Goal: Transaction & Acquisition: Obtain resource

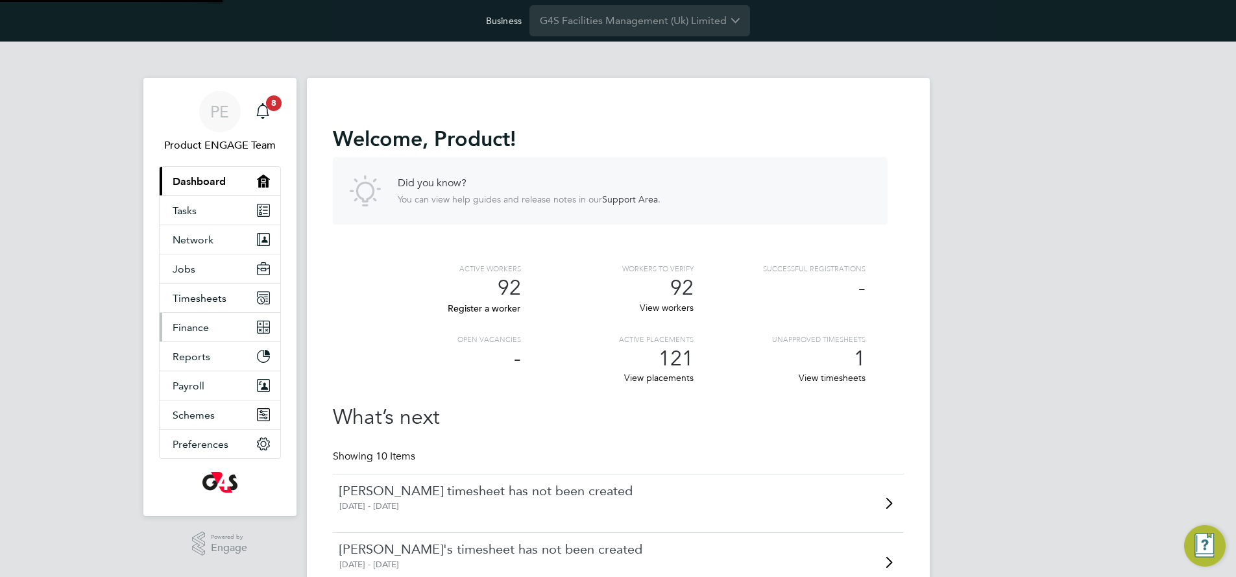
click at [203, 329] on span "Finance" at bounding box center [191, 327] width 36 height 12
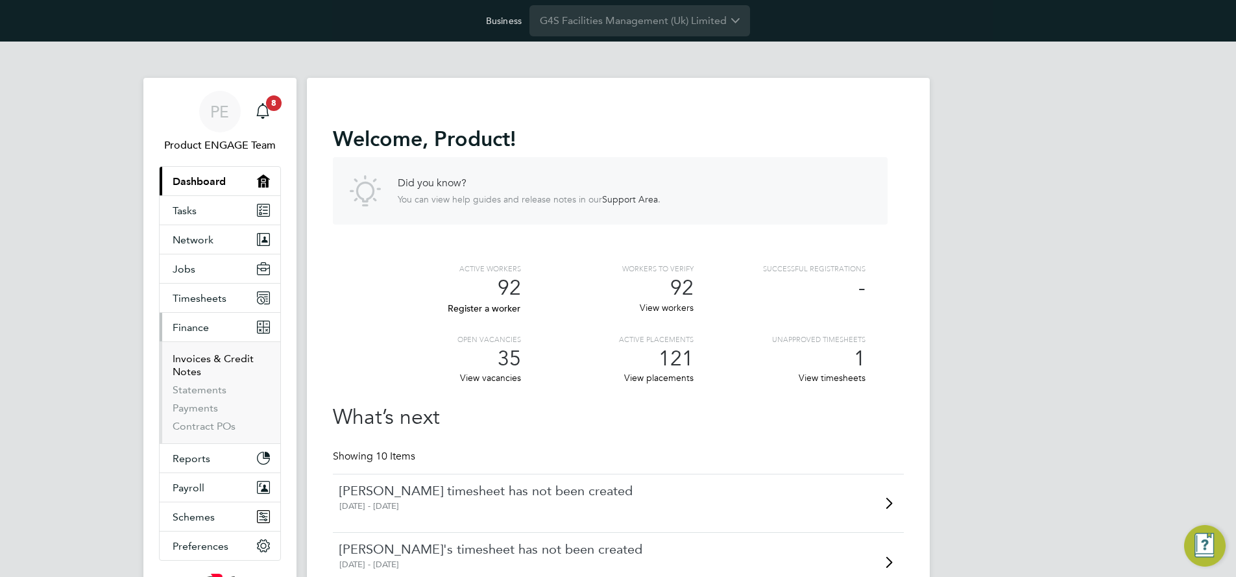
click at [200, 361] on link "Invoices & Credit Notes" at bounding box center [213, 364] width 81 height 25
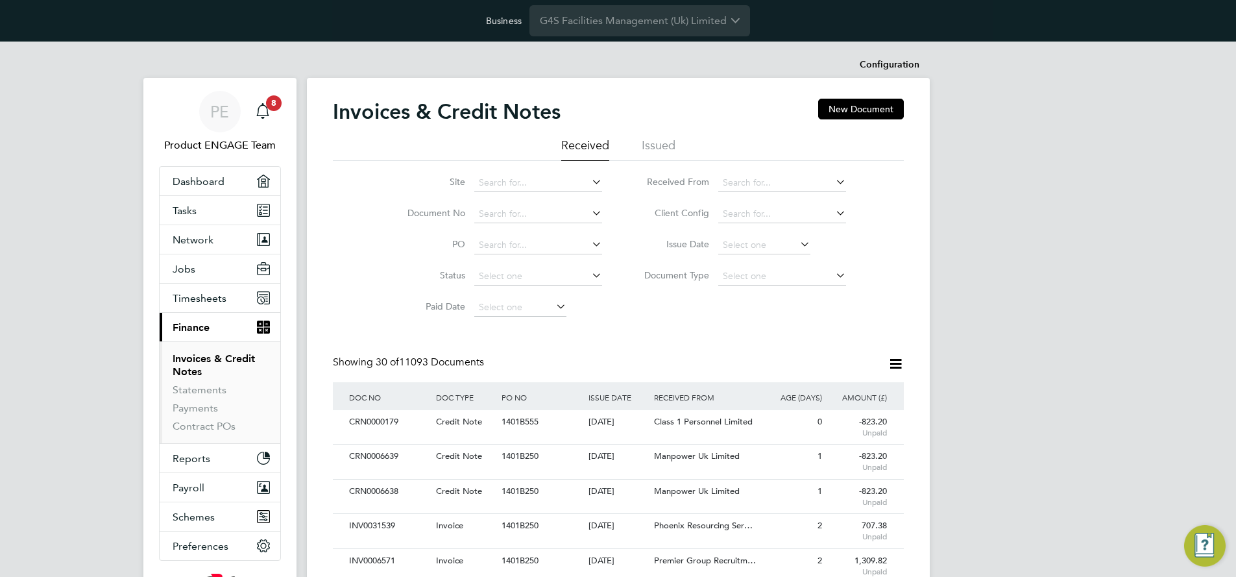
click at [892, 364] on icon at bounding box center [896, 364] width 16 height 16
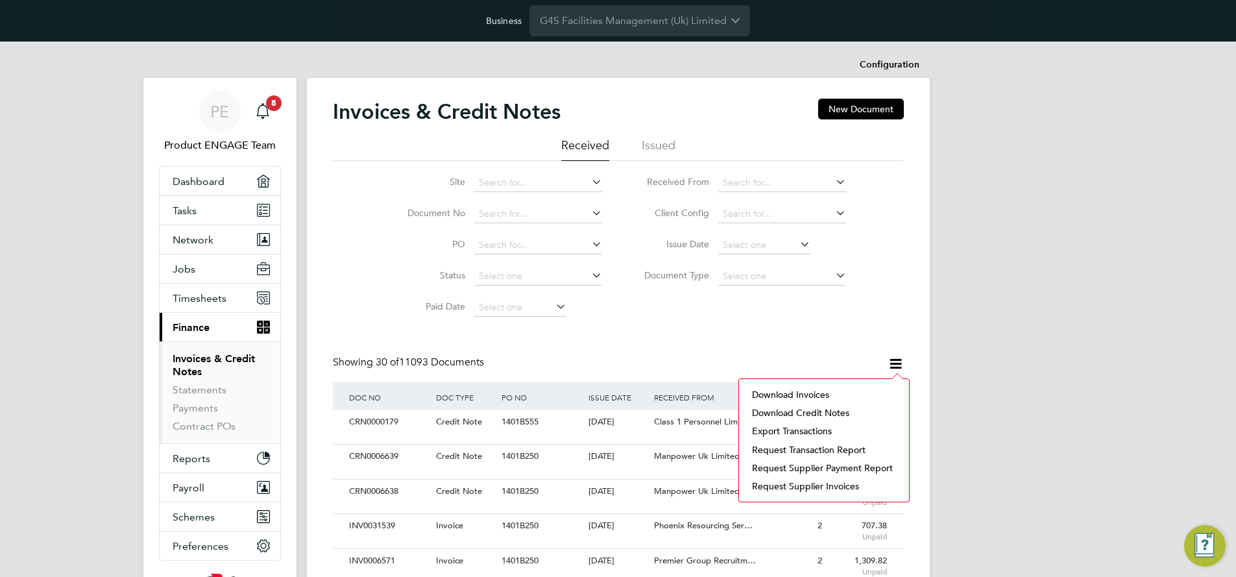
click at [801, 392] on li "Download invoices" at bounding box center [824, 394] width 157 height 18
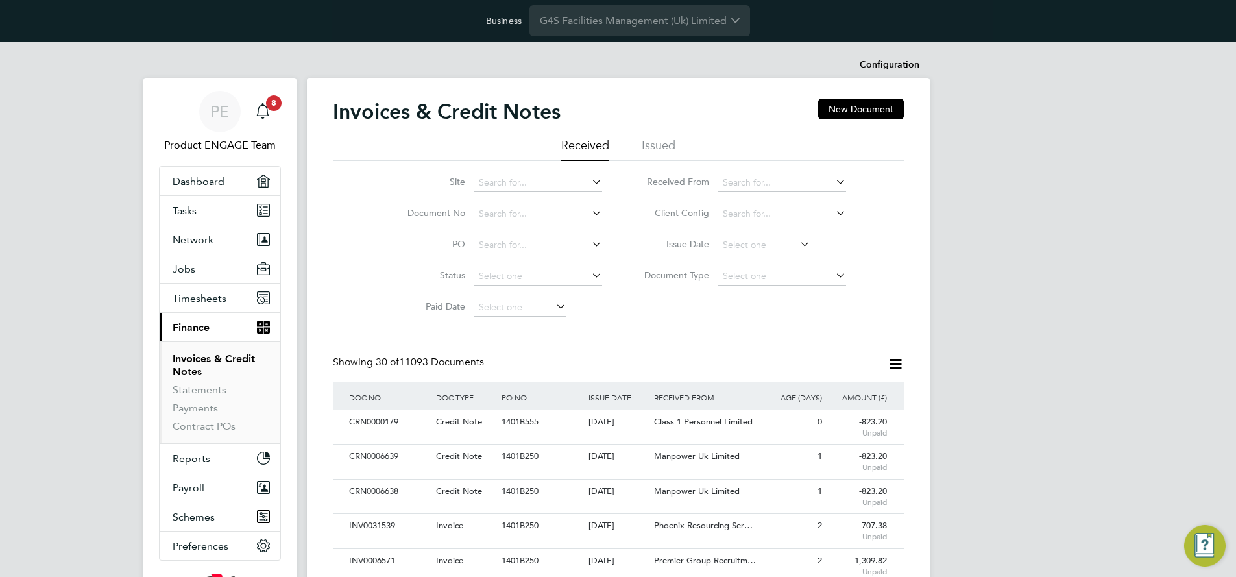
click at [898, 365] on icon at bounding box center [896, 364] width 16 height 16
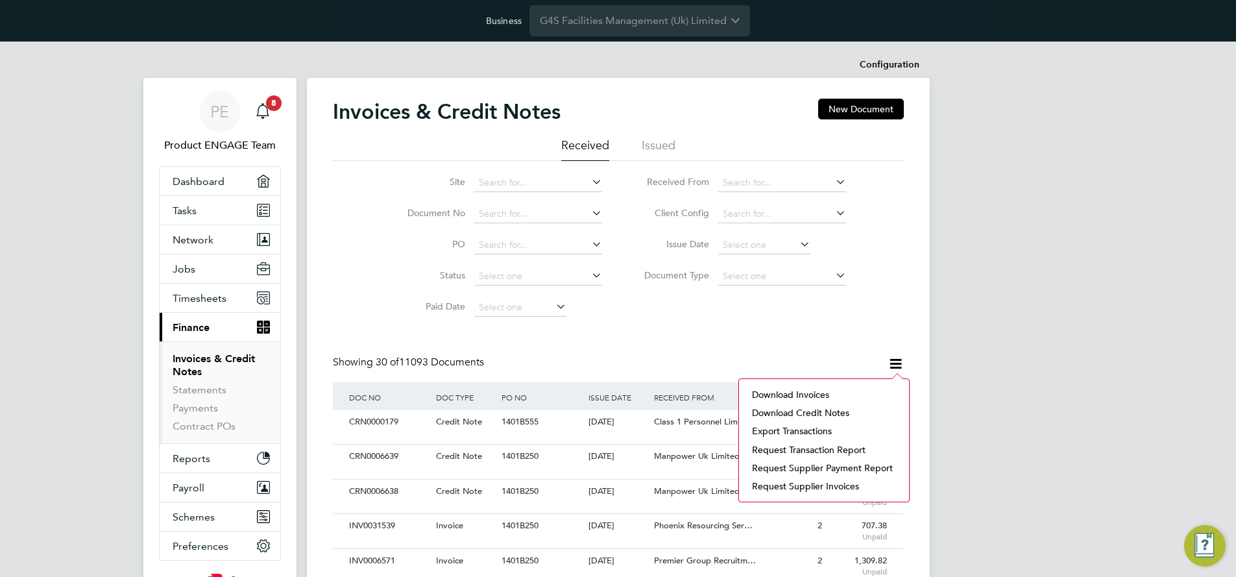
click at [816, 395] on li "Download invoices" at bounding box center [824, 394] width 157 height 18
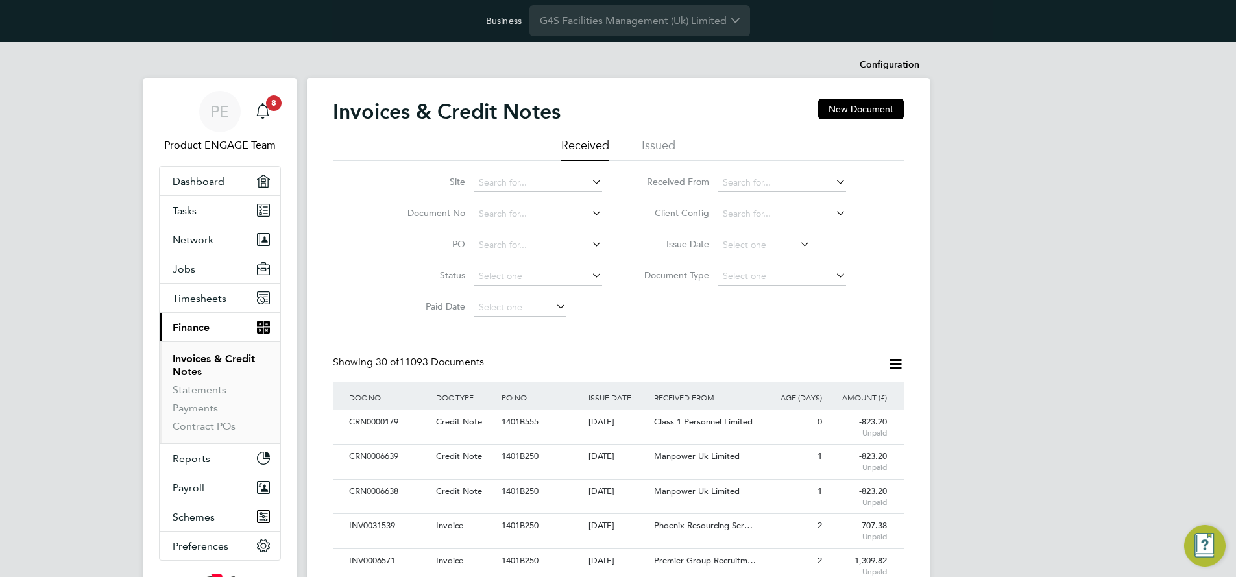
click at [589, 182] on icon at bounding box center [589, 182] width 0 height 18
click at [531, 282] on li "[PERSON_NAME][GEOGRAPHIC_DATA]" at bounding box center [563, 289] width 178 height 18
type input "[PERSON_NAME][GEOGRAPHIC_DATA]"
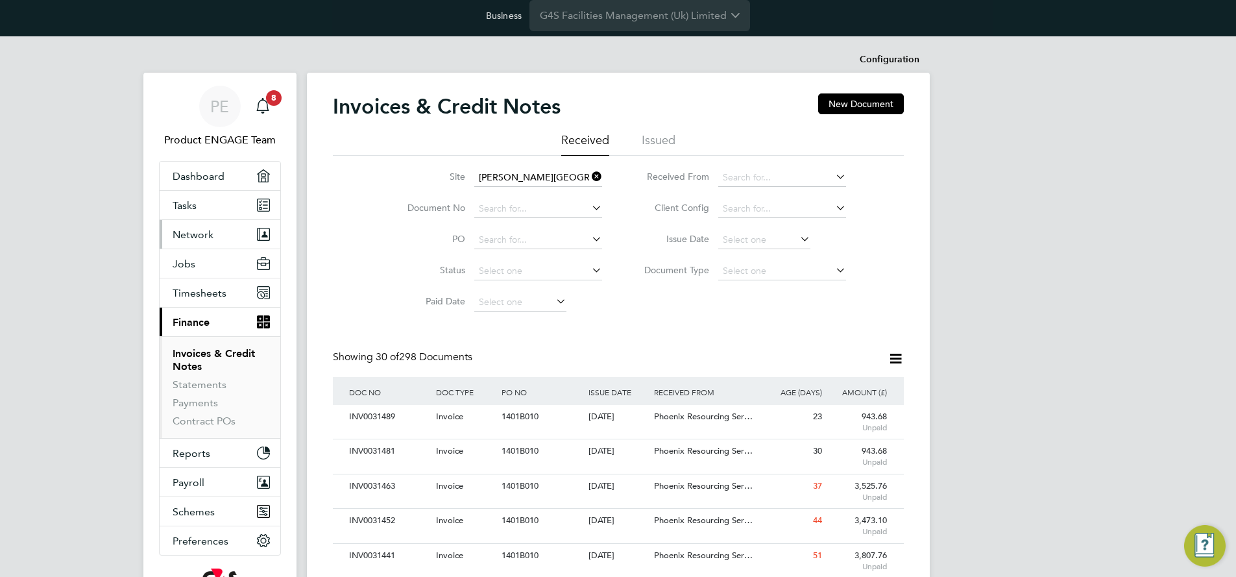
click at [191, 232] on span "Network" at bounding box center [193, 234] width 41 height 12
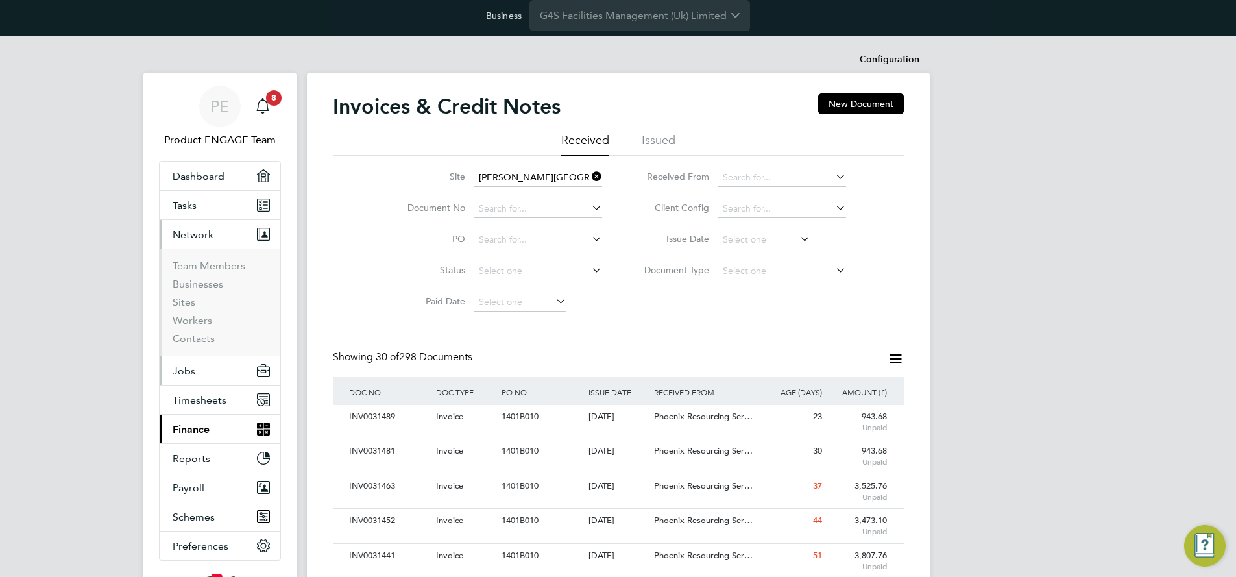
click at [192, 365] on span "Jobs" at bounding box center [184, 371] width 23 height 12
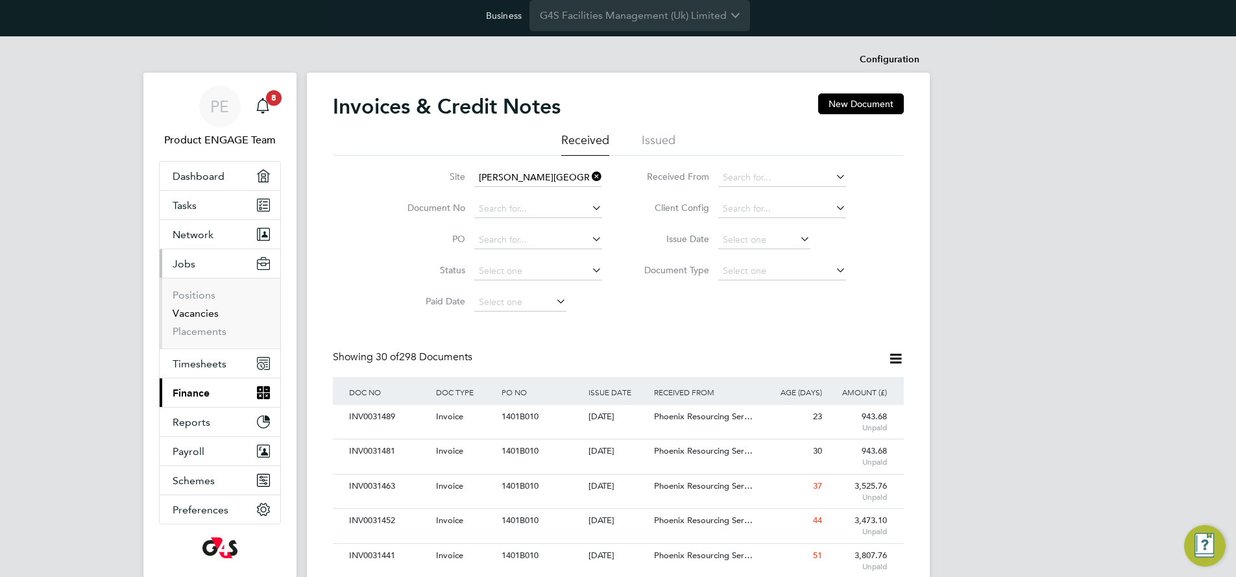
click at [197, 317] on link "Vacancies" at bounding box center [196, 313] width 46 height 12
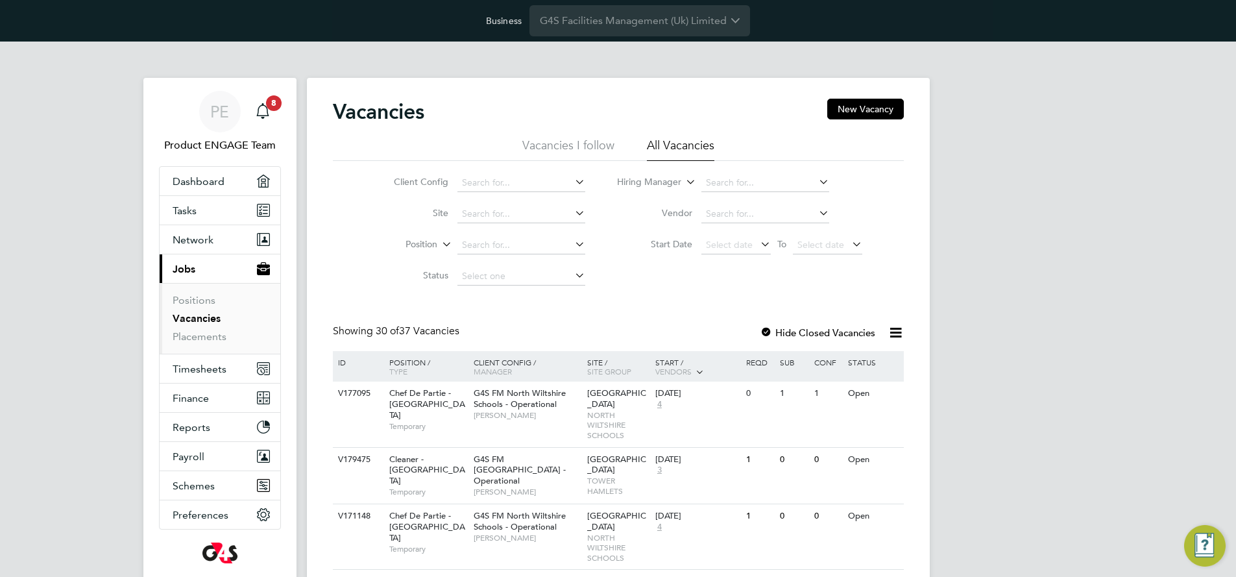
click at [572, 215] on icon at bounding box center [572, 213] width 0 height 18
click at [519, 282] on li "Attleborough Health Clinic" at bounding box center [546, 285] width 178 height 18
type input "Attleborough Health Clinic"
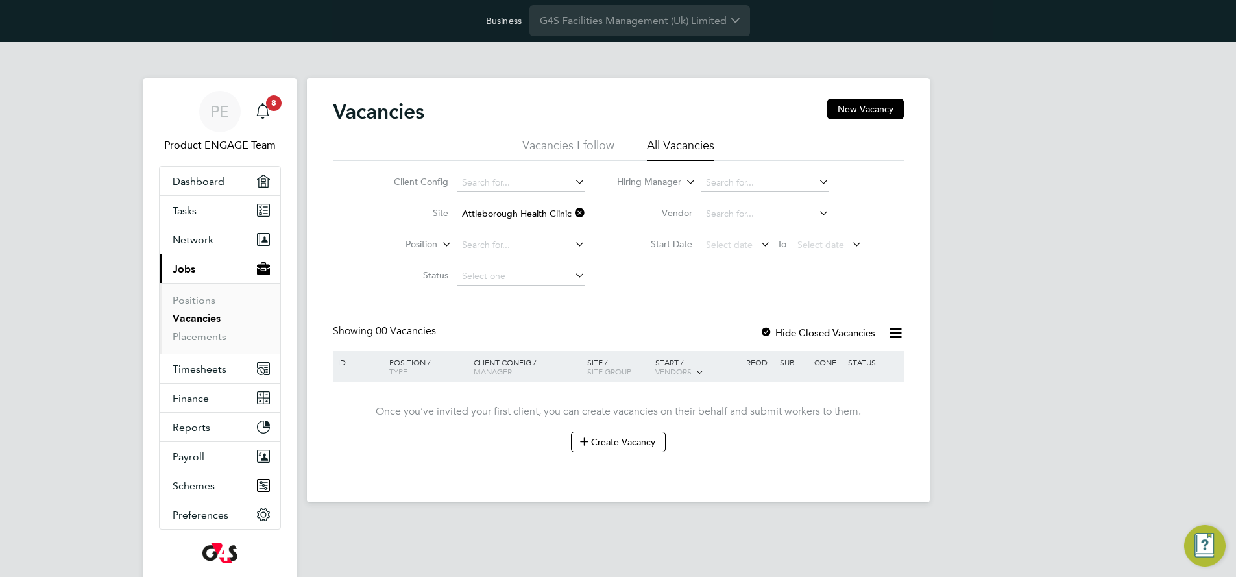
click at [572, 213] on icon at bounding box center [572, 213] width 0 height 18
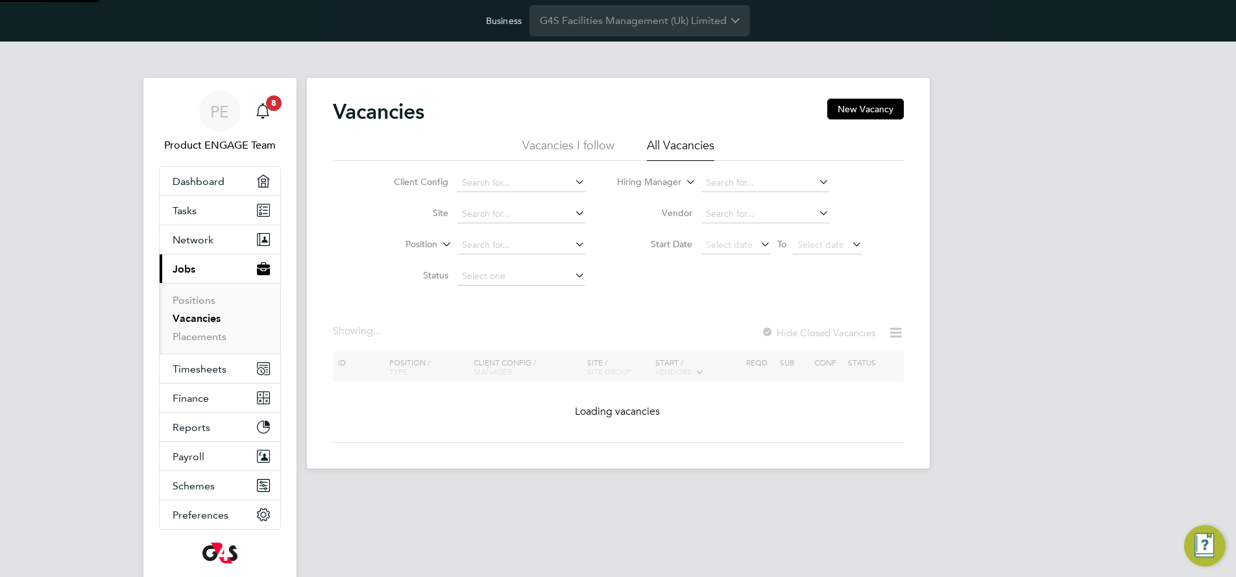
click at [572, 213] on icon at bounding box center [572, 213] width 0 height 18
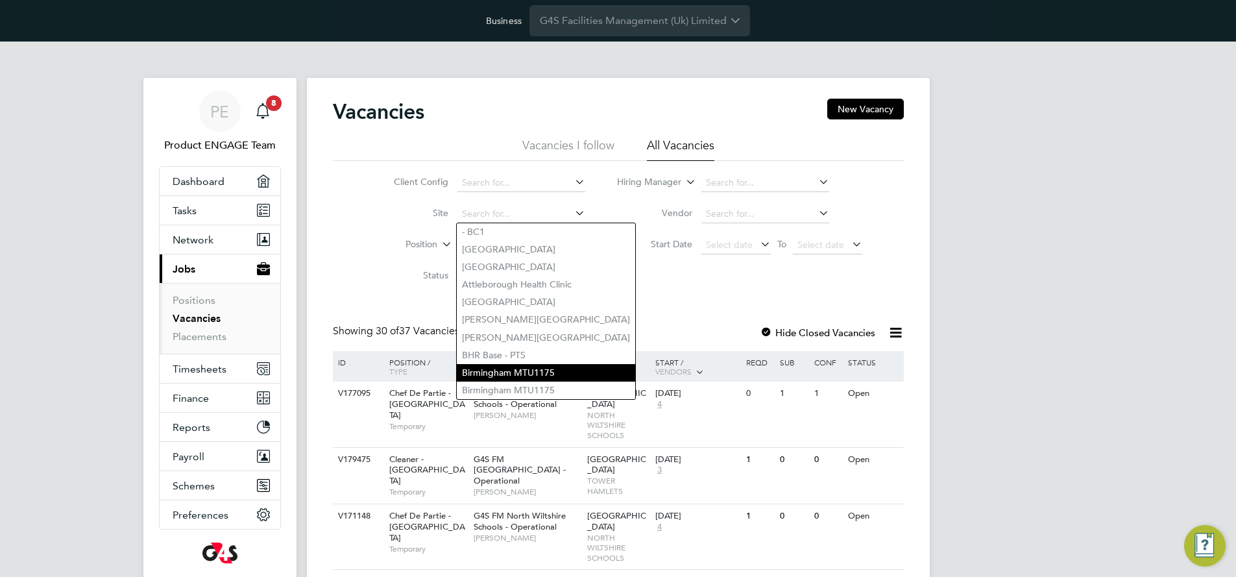
click at [513, 364] on li "Birmingham MTU1175" at bounding box center [546, 373] width 178 height 18
type input "Birmingham MTU1175"
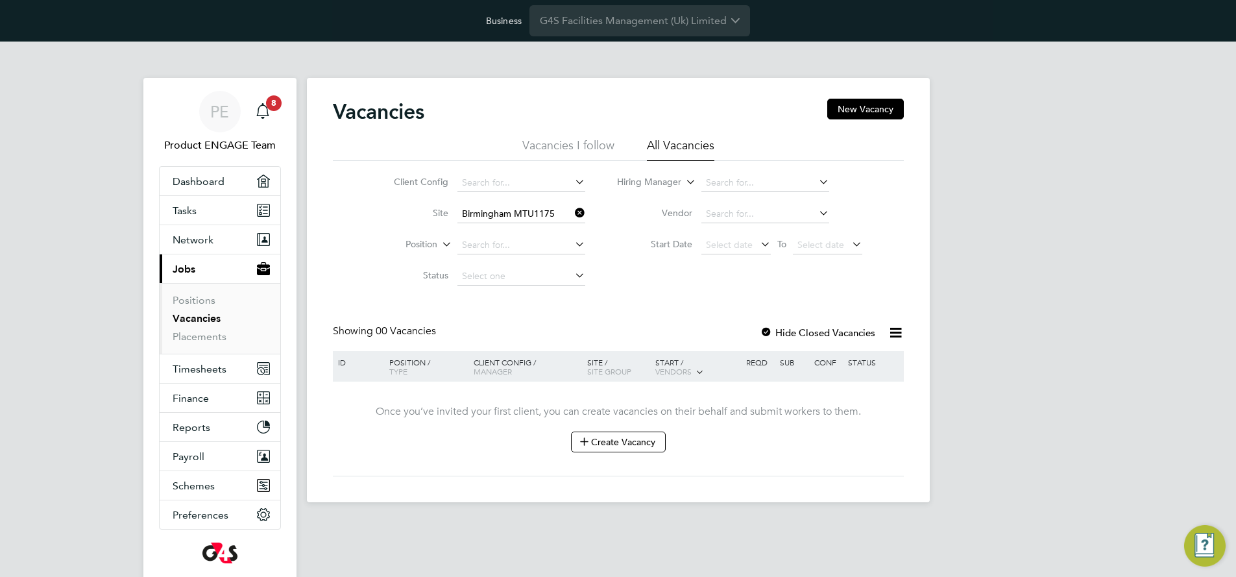
click at [572, 211] on icon at bounding box center [572, 213] width 0 height 18
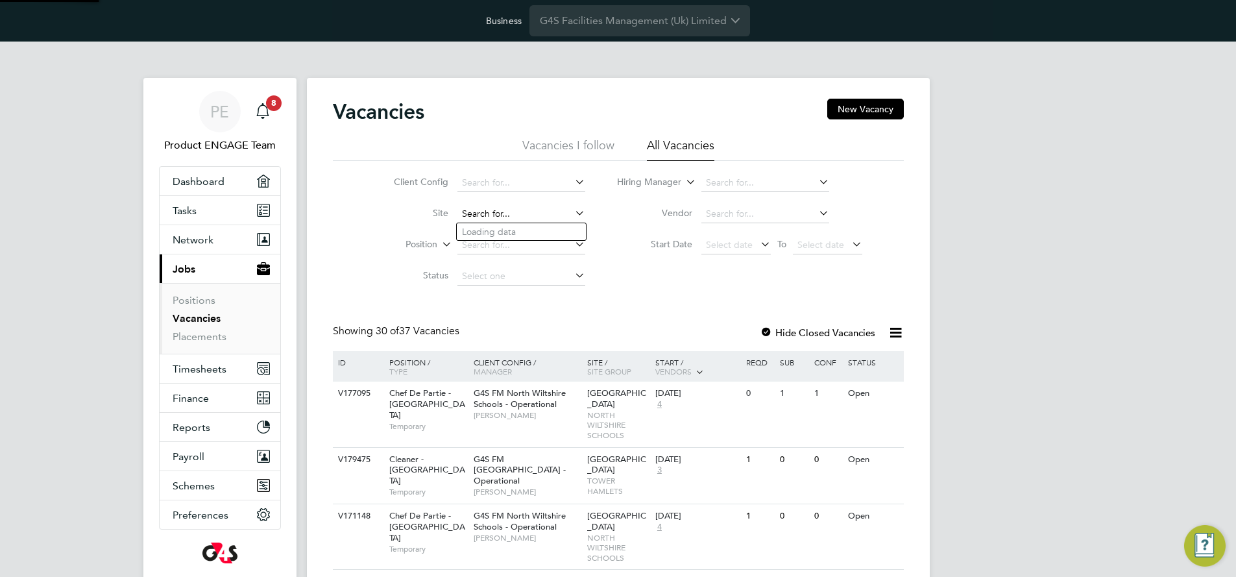
click at [557, 214] on input at bounding box center [522, 214] width 128 height 18
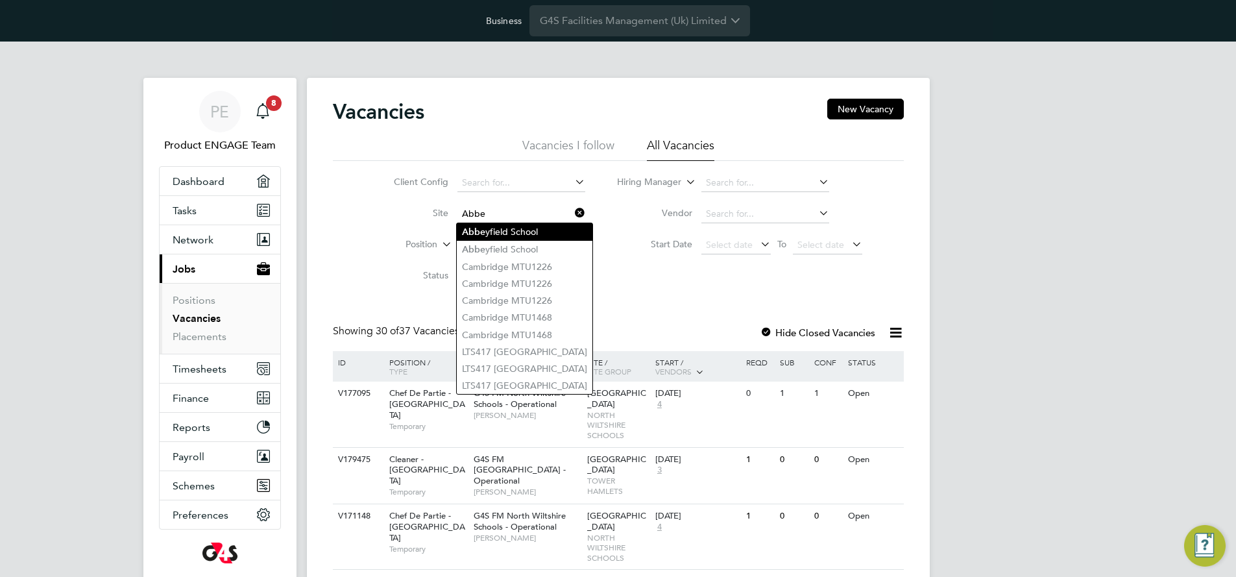
click at [519, 226] on li "[GEOGRAPHIC_DATA]" at bounding box center [525, 232] width 136 height 18
type input "[GEOGRAPHIC_DATA]"
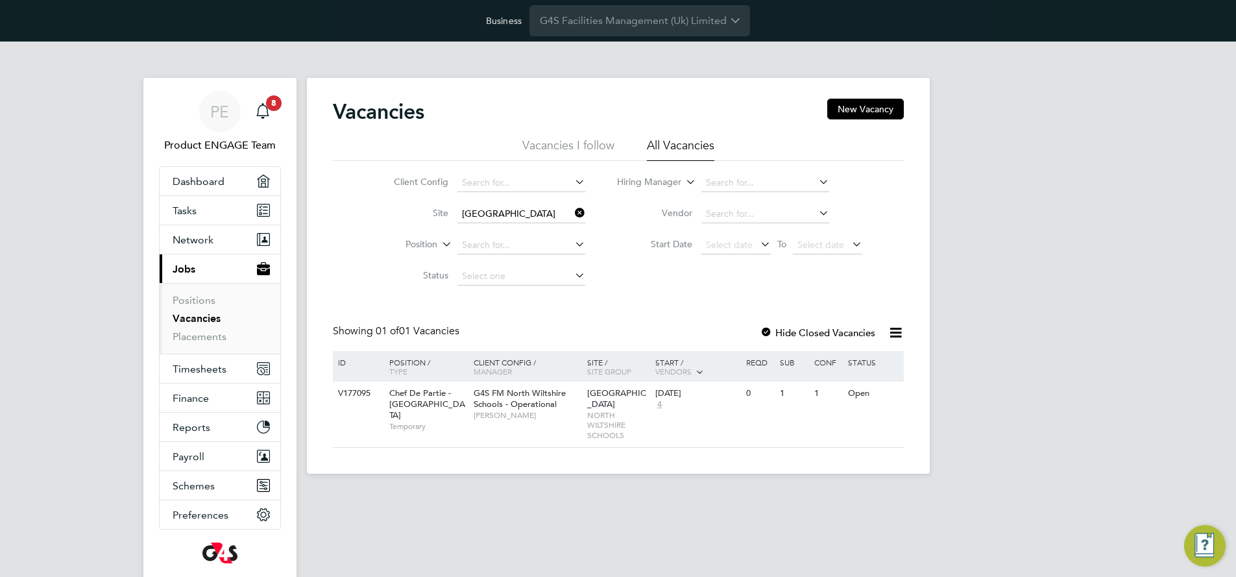
click at [894, 334] on icon at bounding box center [896, 332] width 16 height 16
click at [841, 362] on li "Download Vacancies Report" at bounding box center [836, 363] width 132 height 18
click at [214, 363] on span "Timesheets" at bounding box center [200, 369] width 54 height 12
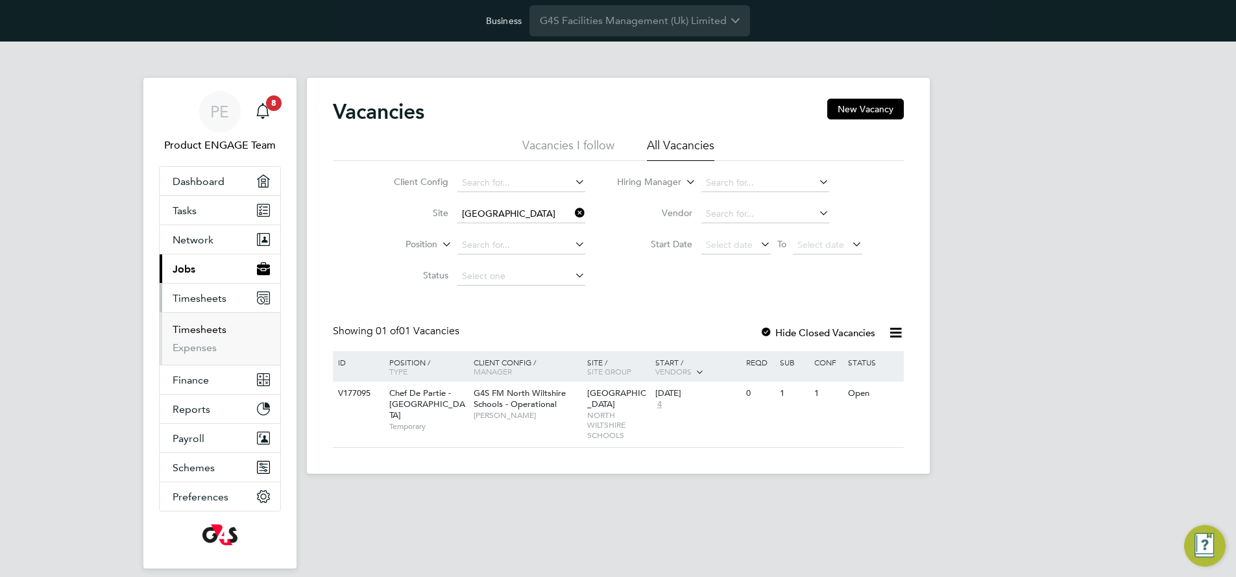
click at [211, 330] on link "Timesheets" at bounding box center [200, 329] width 54 height 12
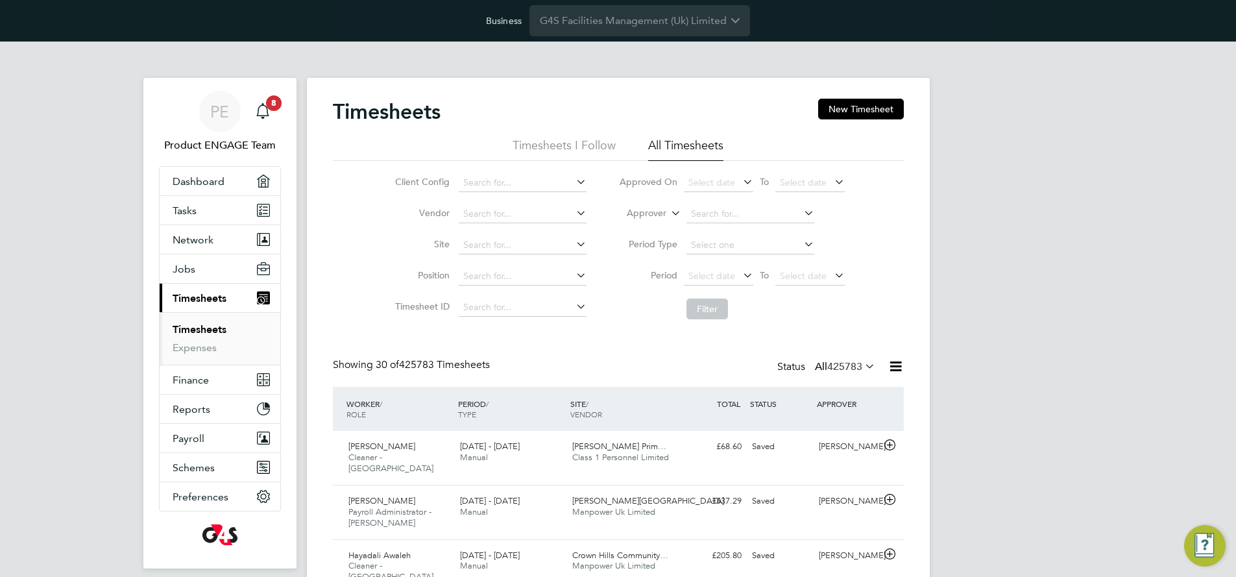
scroll to position [33, 113]
